Goal: Information Seeking & Learning: Learn about a topic

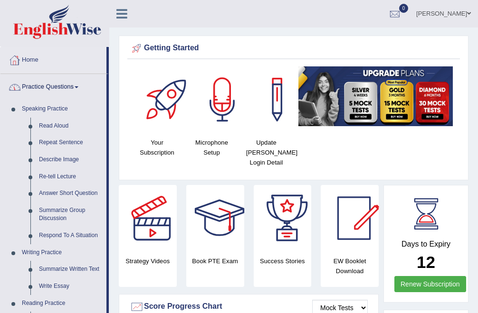
click at [36, 61] on link "Home" at bounding box center [53, 59] width 106 height 24
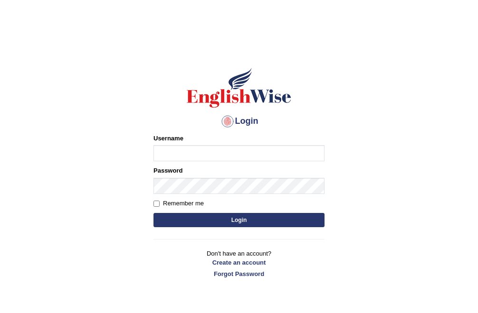
type input "Bhekimpilo"
click at [182, 223] on button "Login" at bounding box center [238, 220] width 171 height 14
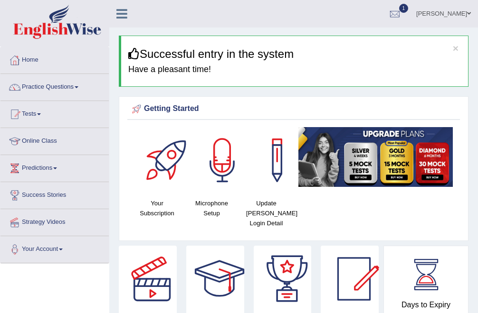
click at [36, 65] on link "Home" at bounding box center [54, 59] width 108 height 24
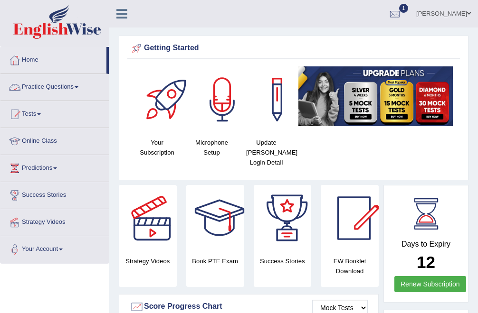
click at [50, 85] on link "Practice Questions" at bounding box center [54, 86] width 108 height 24
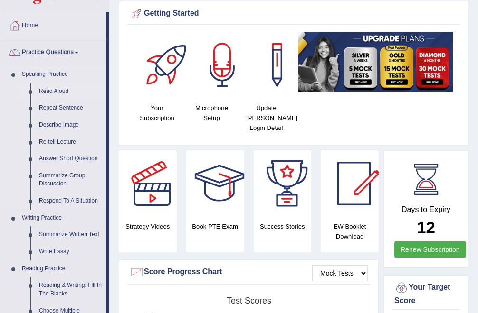
scroll to position [66, 0]
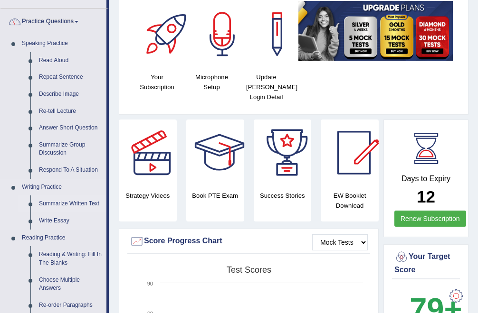
click at [65, 202] on link "Summarize Written Text" at bounding box center [71, 204] width 72 height 17
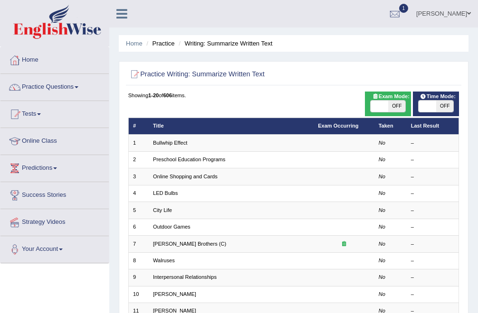
click at [388, 107] on span "OFF" at bounding box center [396, 106] width 17 height 11
checkbox input "true"
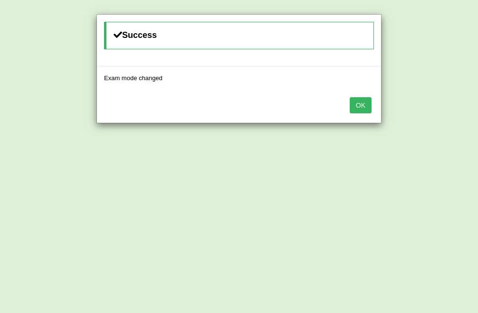
click at [361, 106] on button "OK" at bounding box center [360, 105] width 22 height 16
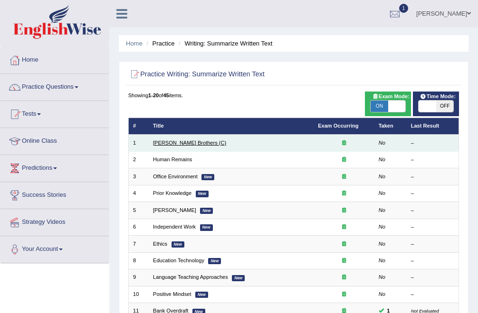
click at [181, 141] on link "[PERSON_NAME] Brothers (C)" at bounding box center [189, 143] width 73 height 6
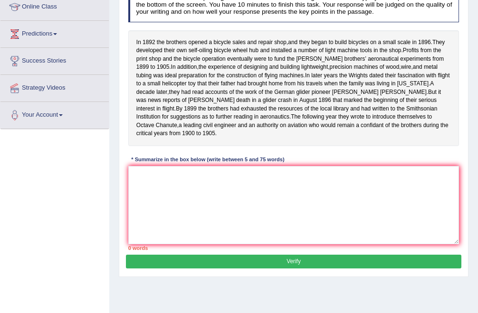
scroll to position [135, 0]
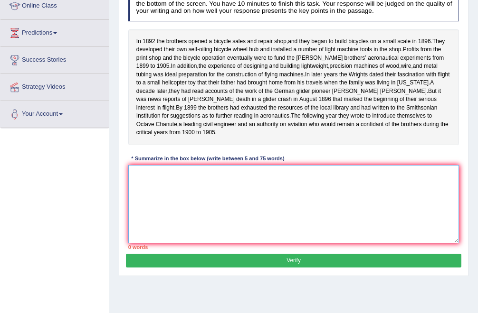
click at [165, 176] on textarea at bounding box center [293, 204] width 331 height 78
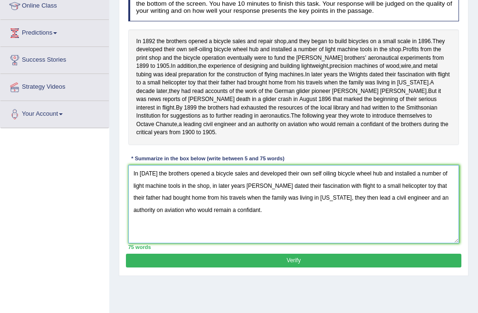
type textarea "In 1892 the brothers opened a bicycle sales and developed their own self oiling…"
click at [221, 264] on button "Verify" at bounding box center [293, 261] width 335 height 14
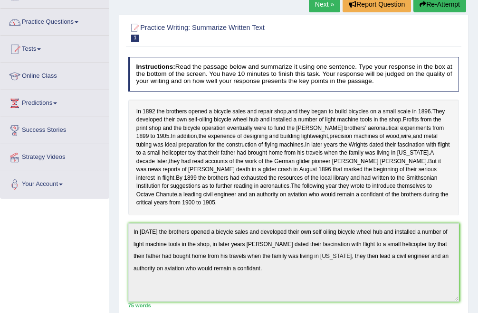
scroll to position [0, 0]
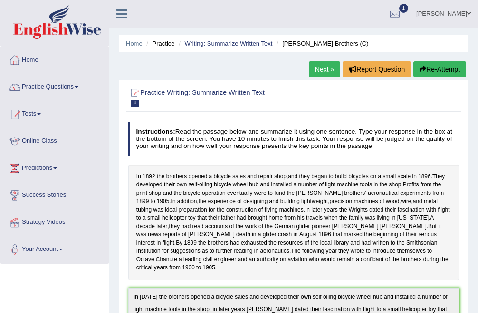
click at [320, 70] on link "Next »" at bounding box center [324, 69] width 31 height 16
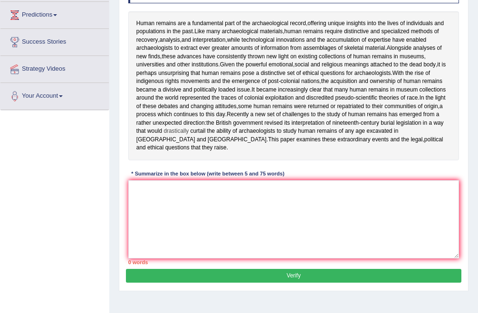
scroll to position [165, 0]
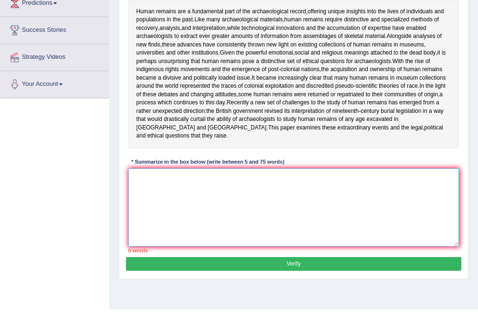
click at [224, 205] on textarea at bounding box center [293, 208] width 331 height 78
